Goal: Transaction & Acquisition: Purchase product/service

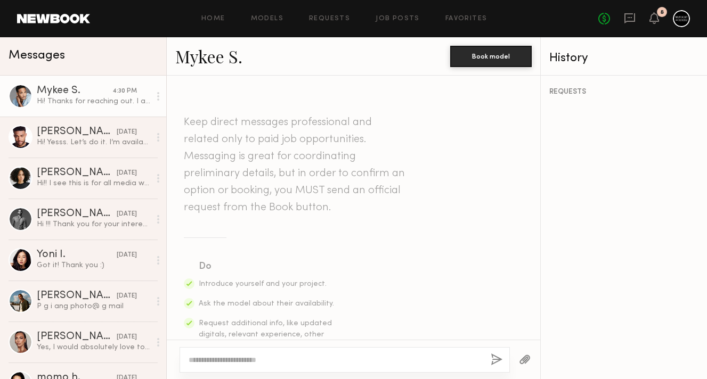
scroll to position [531, 0]
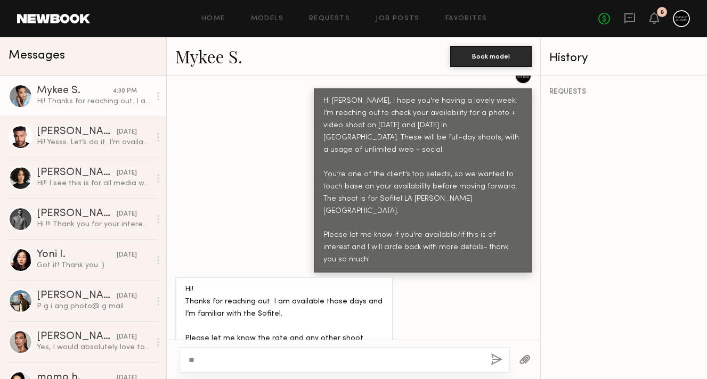
type textarea "*"
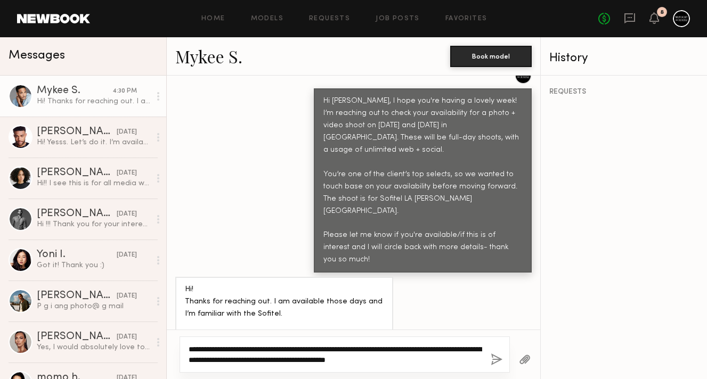
type textarea "**********"
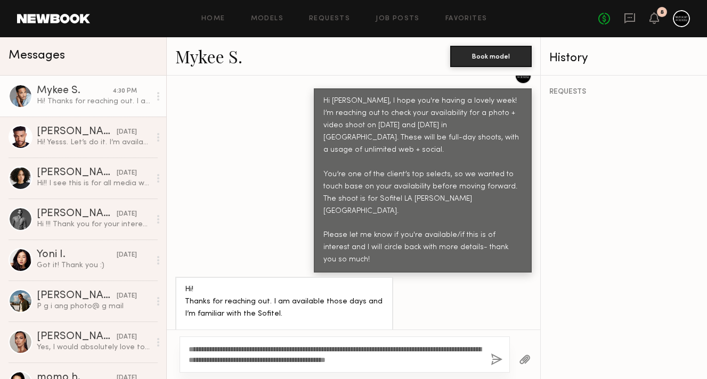
click at [497, 355] on button "button" at bounding box center [496, 360] width 12 height 13
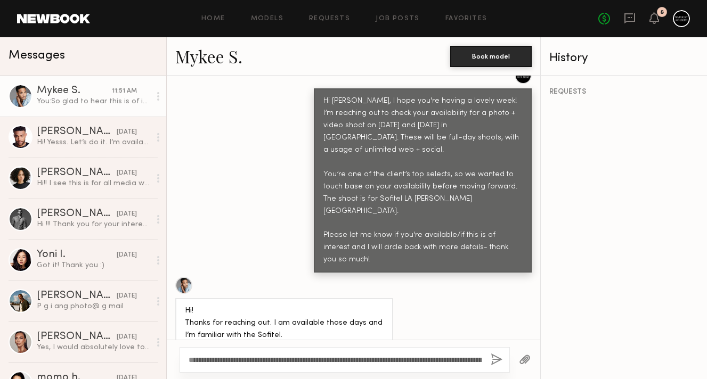
scroll to position [769, 0]
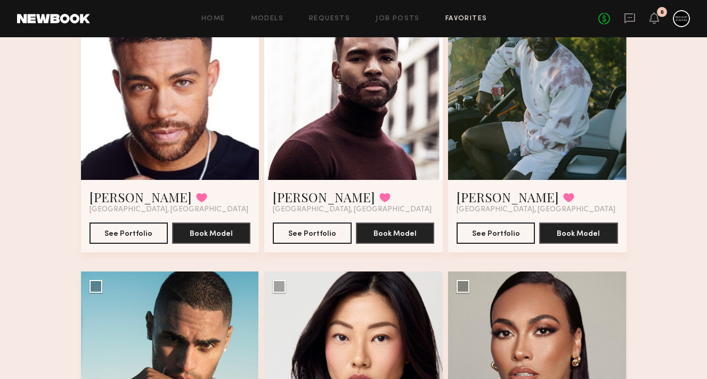
scroll to position [138, 0]
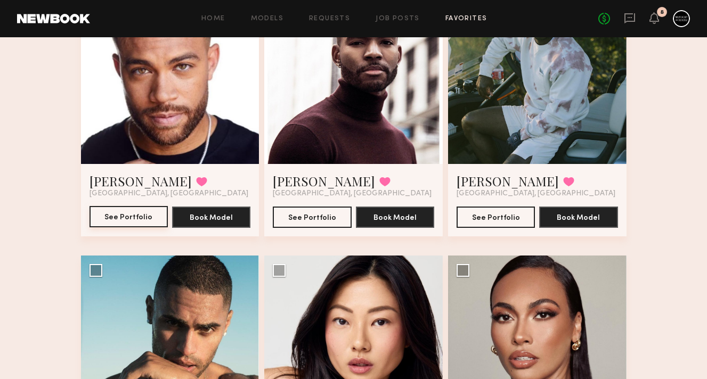
click at [133, 218] on button "See Portfolio" at bounding box center [128, 216] width 78 height 21
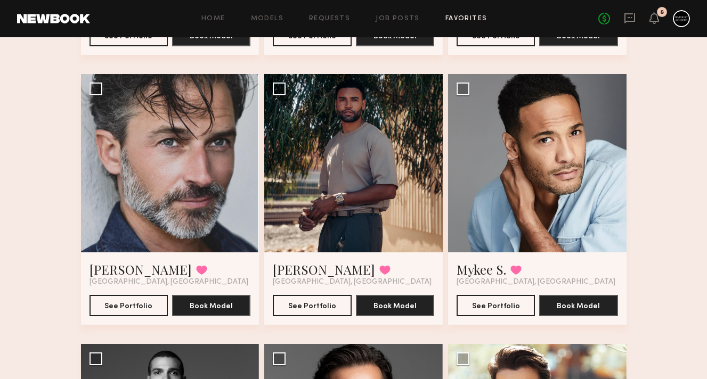
scroll to position [861, 0]
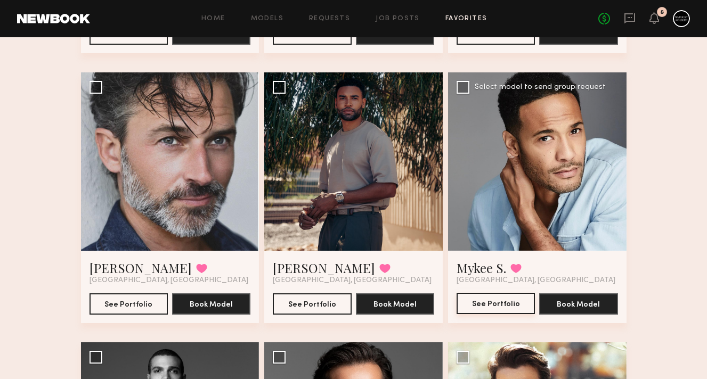
click at [488, 304] on button "See Portfolio" at bounding box center [495, 303] width 78 height 21
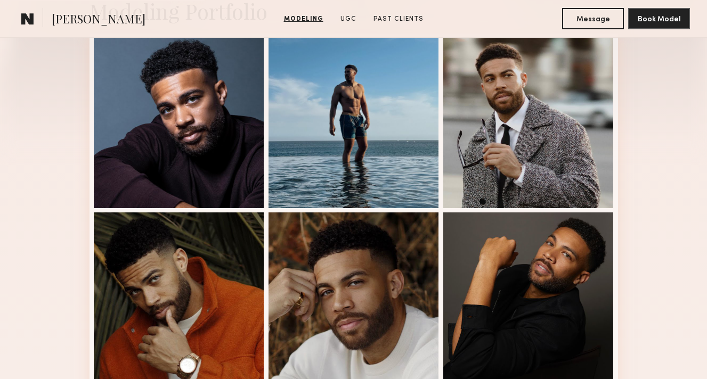
scroll to position [286, 0]
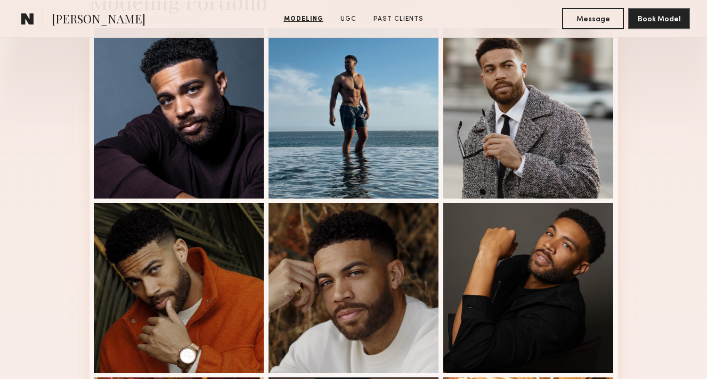
click at [339, 266] on div at bounding box center [353, 288] width 170 height 170
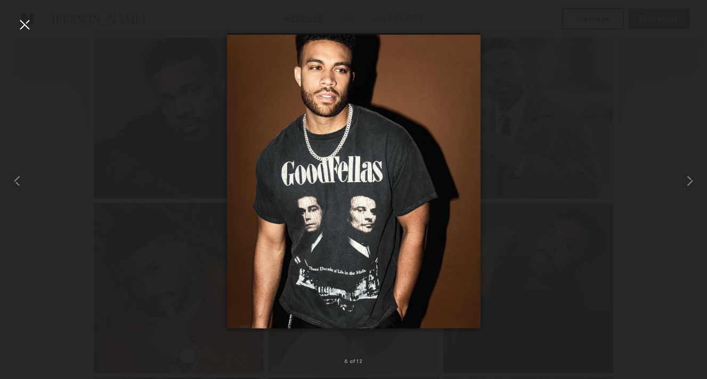
click at [22, 20] on div at bounding box center [24, 24] width 17 height 17
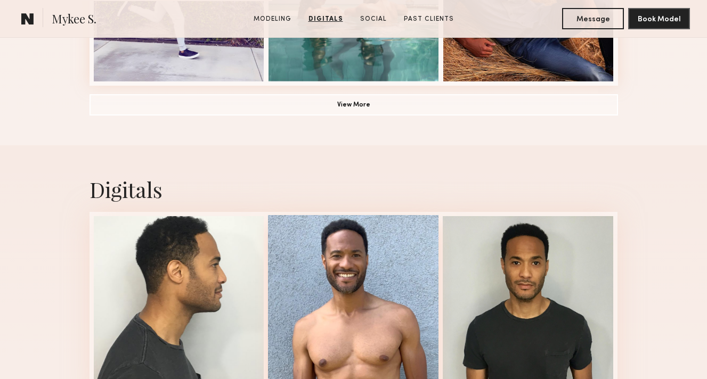
scroll to position [729, 0]
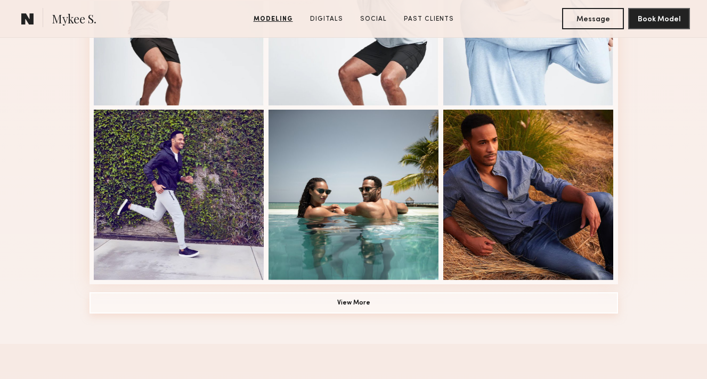
click at [284, 298] on button "View More" at bounding box center [353, 302] width 528 height 21
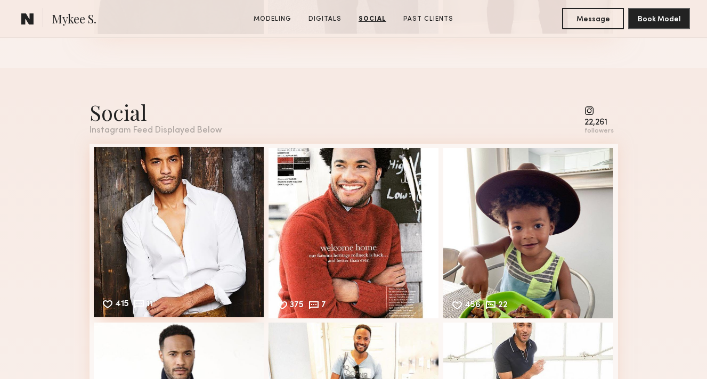
scroll to position [2405, 0]
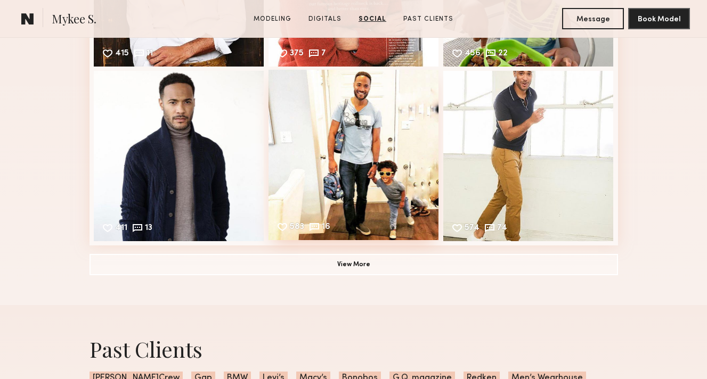
click at [362, 146] on div "583 16 Likes & comments displayed to show model’s engagement" at bounding box center [353, 155] width 170 height 170
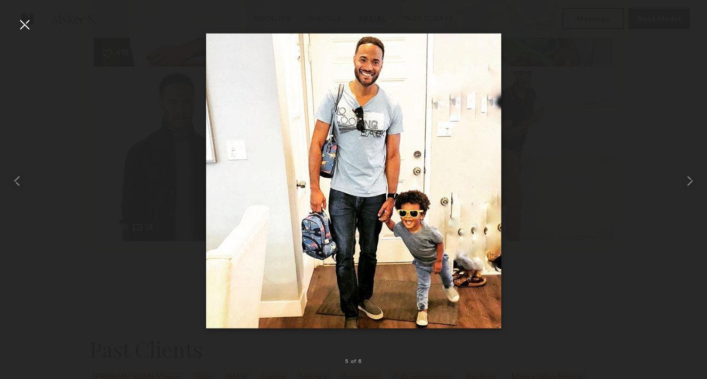
click at [362, 146] on div "583 16 Likes & comments displayed to show model’s engagement" at bounding box center [353, 155] width 170 height 170
click at [27, 20] on div at bounding box center [24, 24] width 17 height 17
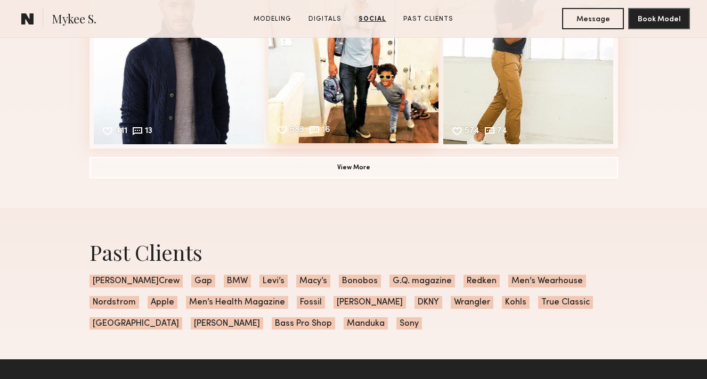
scroll to position [2559, 0]
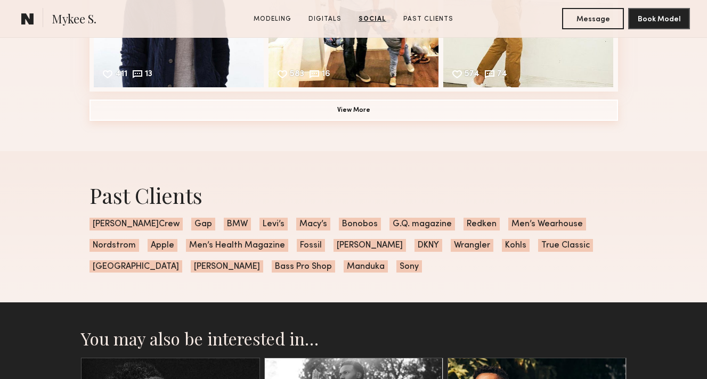
click at [295, 118] on button "View More" at bounding box center [353, 110] width 528 height 21
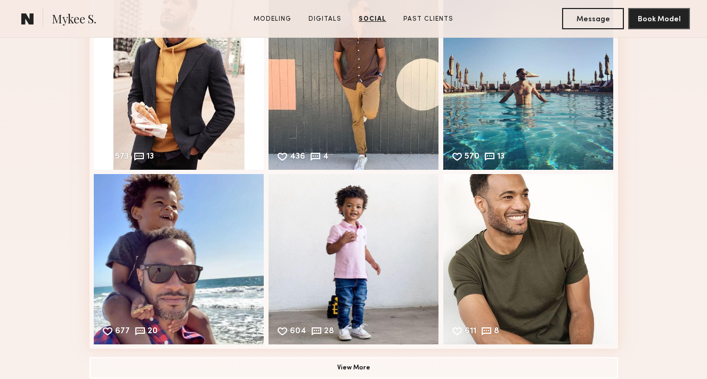
scroll to position [2649, 0]
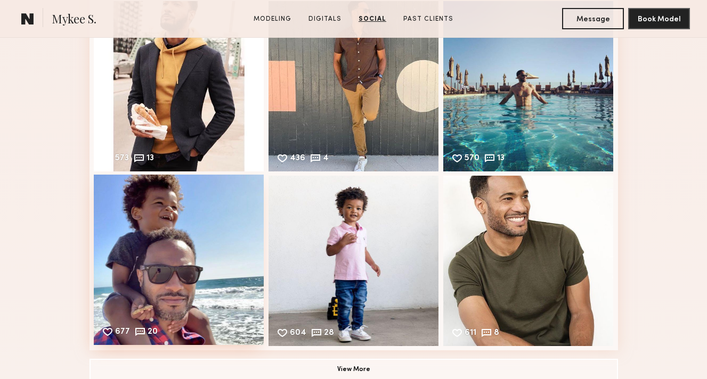
click at [212, 210] on div "677 20 Likes & comments displayed to show model’s engagement" at bounding box center [179, 260] width 170 height 170
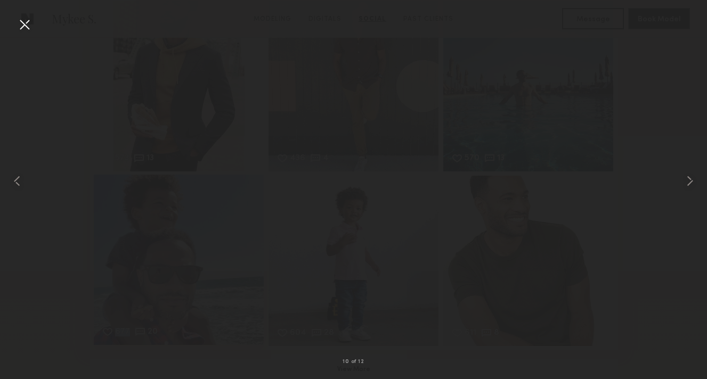
click at [212, 210] on div "677 20 Likes & comments displayed to show model’s engagement" at bounding box center [179, 260] width 170 height 170
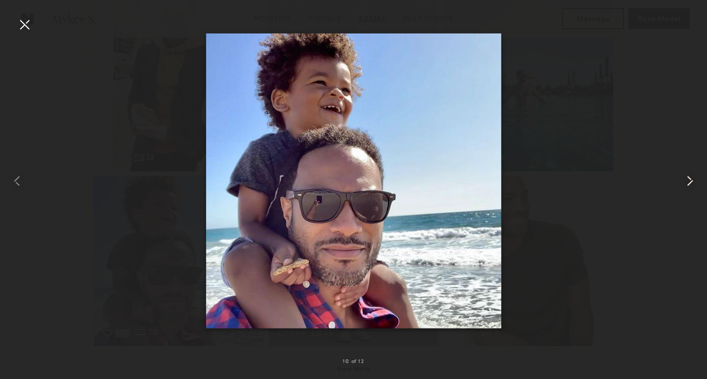
click at [688, 181] on common-icon at bounding box center [689, 181] width 17 height 17
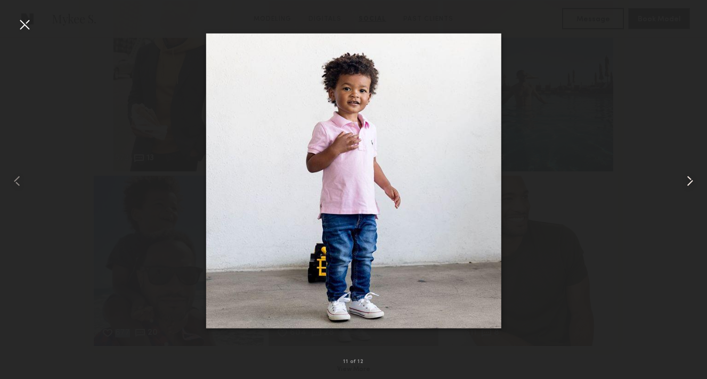
click at [688, 181] on common-icon at bounding box center [689, 181] width 17 height 17
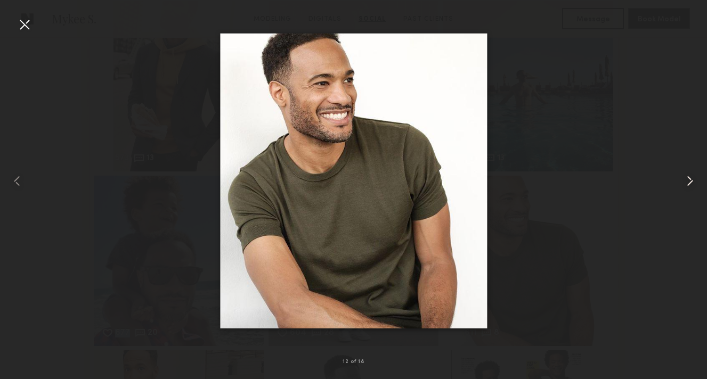
click at [688, 181] on common-icon at bounding box center [689, 181] width 17 height 17
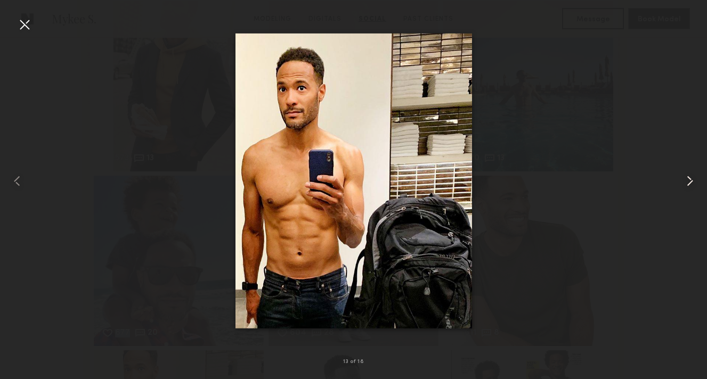
click at [688, 181] on common-icon at bounding box center [689, 181] width 17 height 17
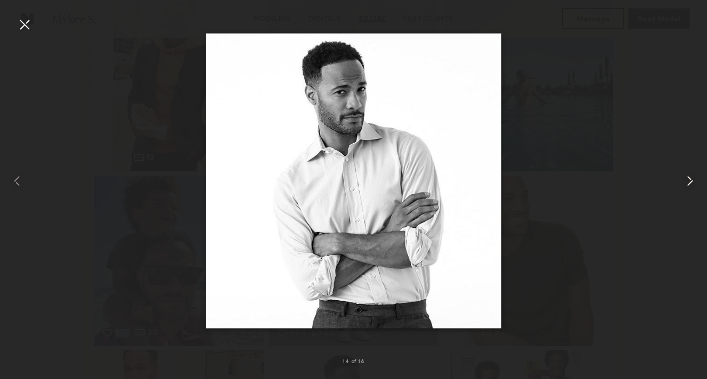
click at [688, 181] on common-icon at bounding box center [689, 181] width 17 height 17
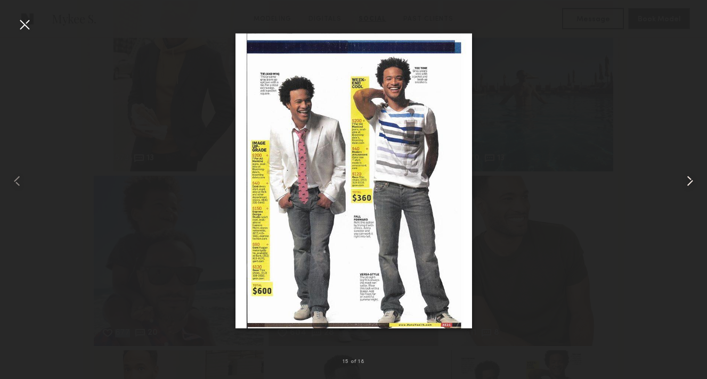
click at [688, 181] on common-icon at bounding box center [689, 181] width 17 height 17
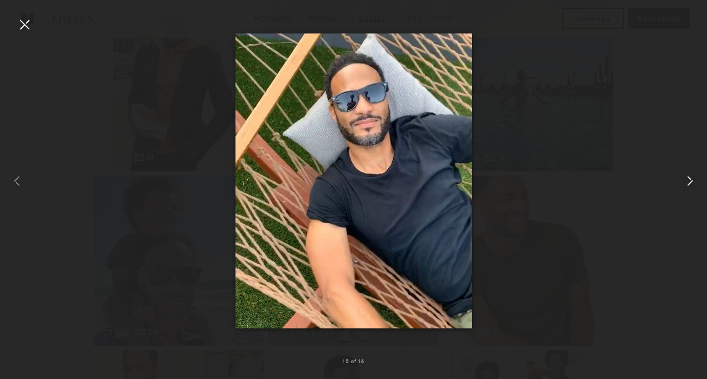
click at [688, 182] on common-icon at bounding box center [689, 181] width 17 height 17
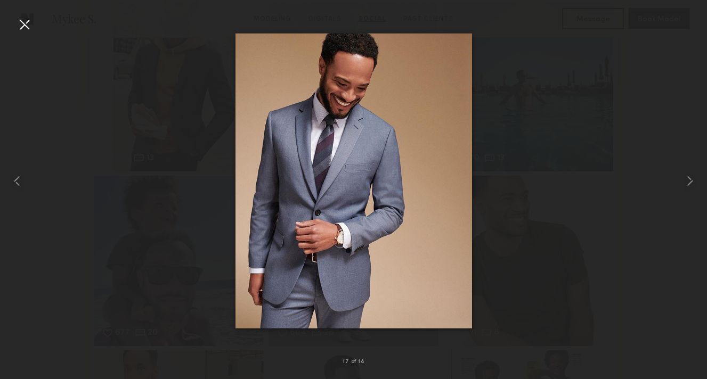
click at [30, 21] on div at bounding box center [24, 24] width 17 height 17
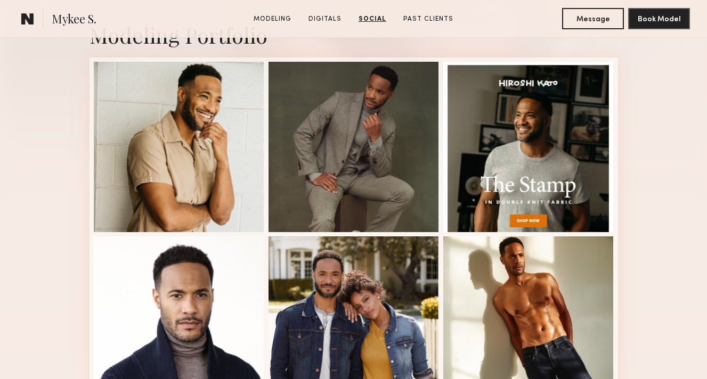
scroll to position [0, 0]
